Goal: Check status: Check status

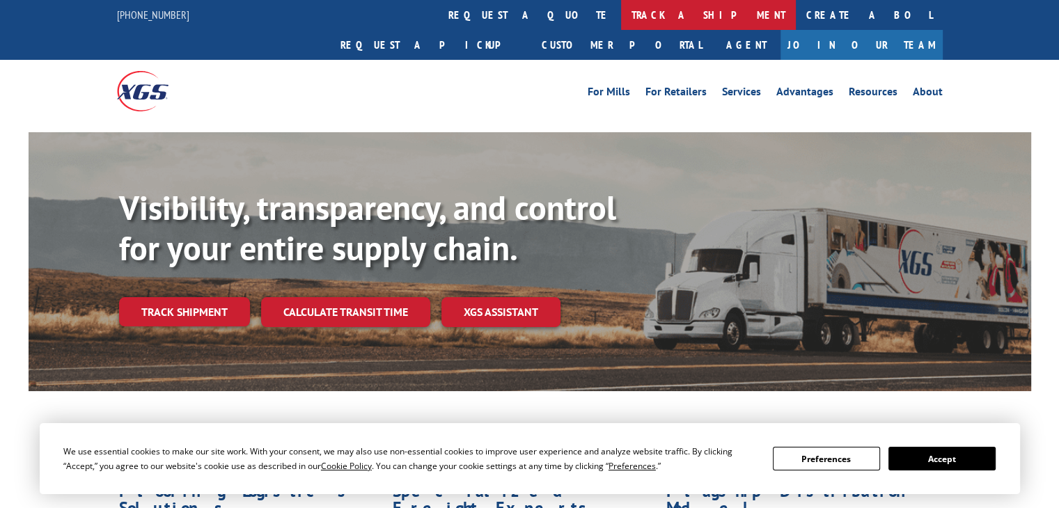
click at [621, 15] on link "track a shipment" at bounding box center [708, 15] width 175 height 30
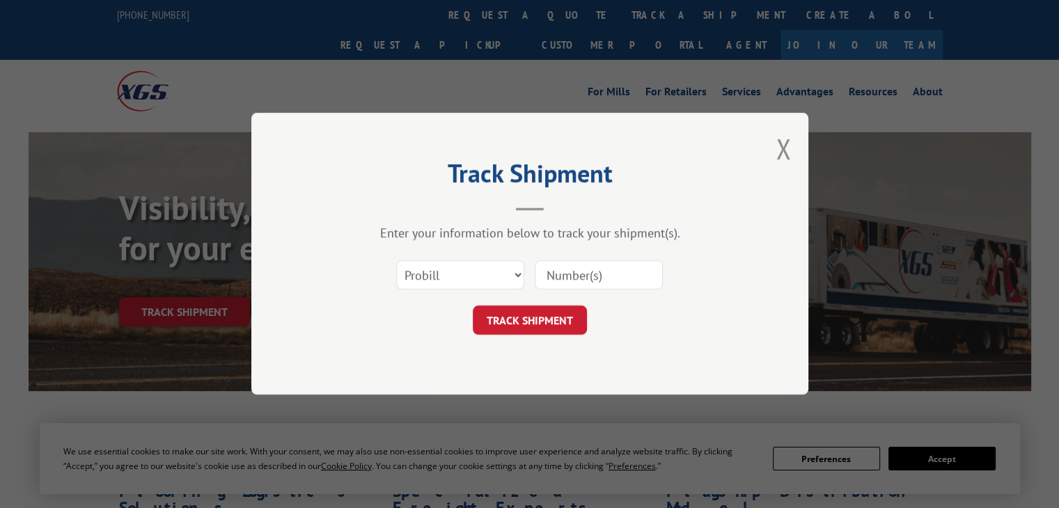
click at [577, 282] on input at bounding box center [599, 275] width 128 height 29
paste input "12970596"
type input "12970596"
click at [554, 312] on button "TRACK SHIPMENT" at bounding box center [530, 320] width 114 height 29
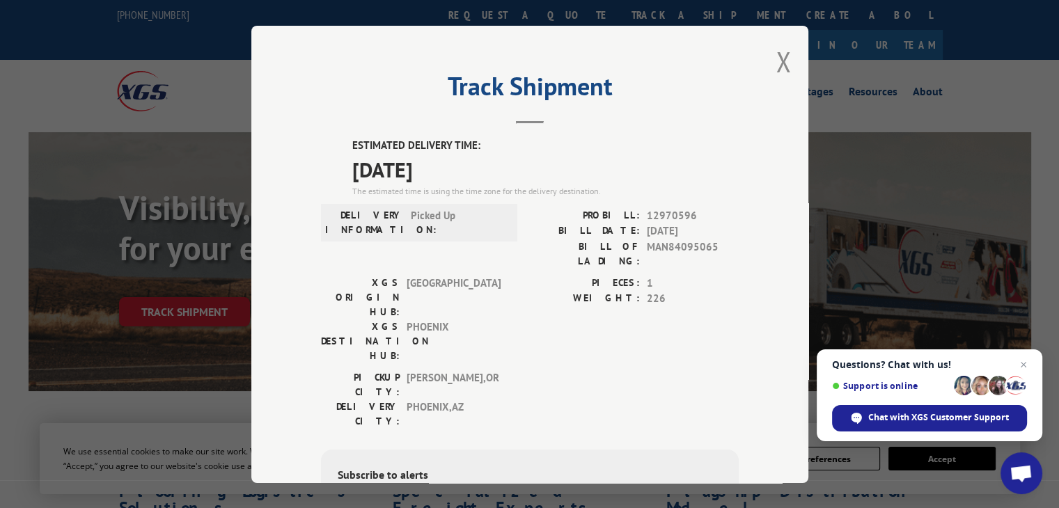
click at [755, 111] on div "Track Shipment ESTIMATED DELIVERY TIME: [DATE] The estimated time is using the …" at bounding box center [529, 254] width 557 height 457
drag, startPoint x: 567, startPoint y: 84, endPoint x: 741, endPoint y: 60, distance: 175.7
click at [568, 84] on h2 "Track Shipment" at bounding box center [530, 90] width 418 height 26
click at [778, 60] on button "Close modal" at bounding box center [782, 61] width 15 height 37
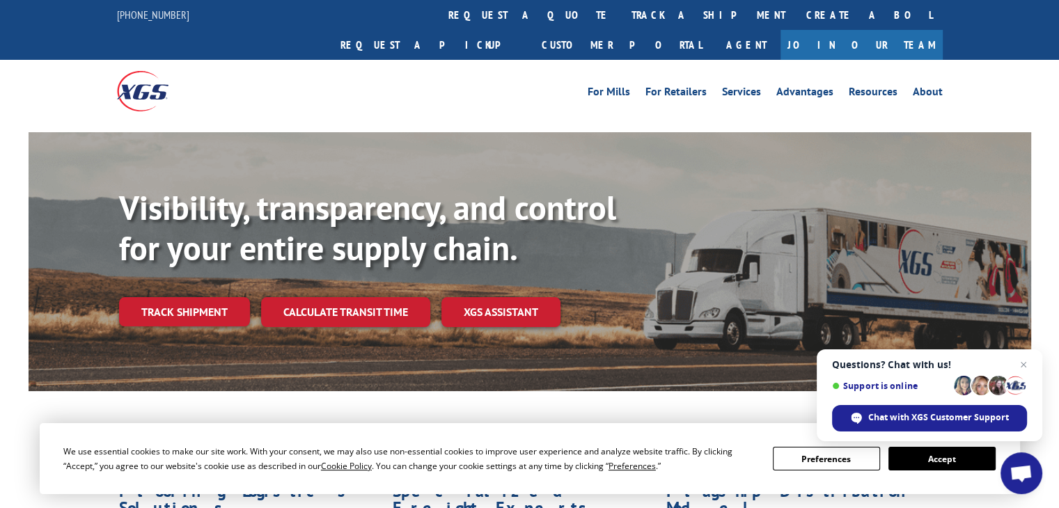
click at [621, 17] on link "track a shipment" at bounding box center [708, 15] width 175 height 30
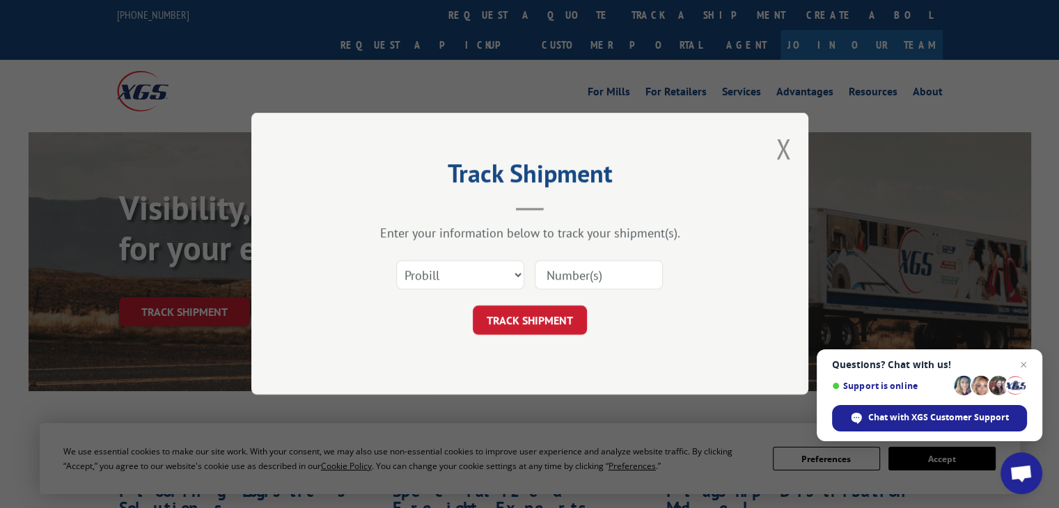
click at [601, 279] on input at bounding box center [599, 275] width 128 height 29
paste input "17501654"
type input "17501654"
drag, startPoint x: 557, startPoint y: 319, endPoint x: 858, endPoint y: 315, distance: 300.7
click at [565, 319] on button "TRACK SHIPMENT" at bounding box center [530, 320] width 114 height 29
